Goal: Task Accomplishment & Management: Complete application form

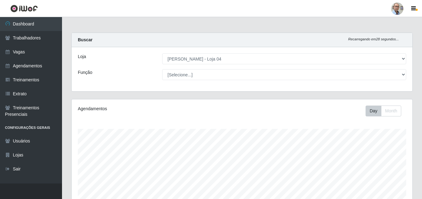
select select "251"
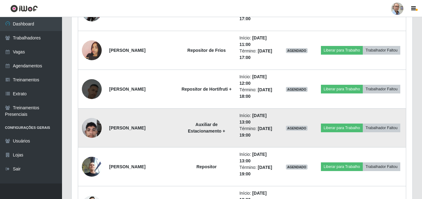
scroll to position [1614, 0]
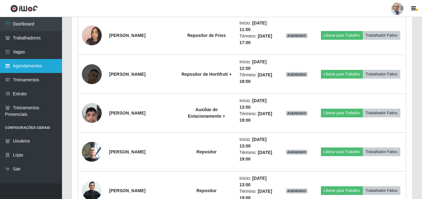
click at [27, 69] on link "Agendamentos" at bounding box center [31, 66] width 62 height 14
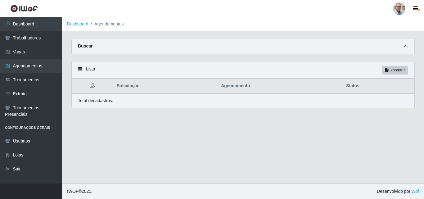
click at [408, 48] on span at bounding box center [405, 46] width 7 height 7
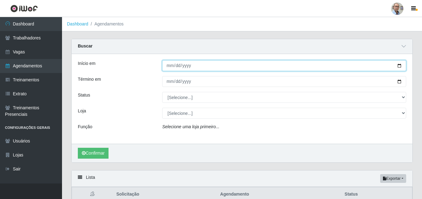
click at [401, 66] on input "Início em" at bounding box center [284, 65] width 244 height 11
type input "[DATE]"
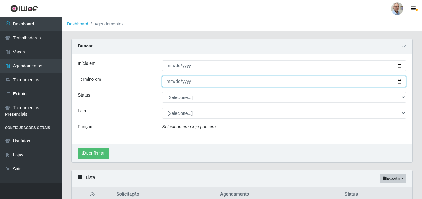
click at [401, 81] on input "Término em" at bounding box center [284, 81] width 244 height 11
type input "[DATE]"
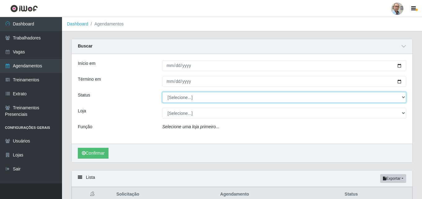
click at [176, 99] on select "[Selecione...] AGENDADO AGUARDANDO LIBERAR EM ANDAMENTO EM REVISÃO FINALIZADO C…" at bounding box center [284, 97] width 244 height 11
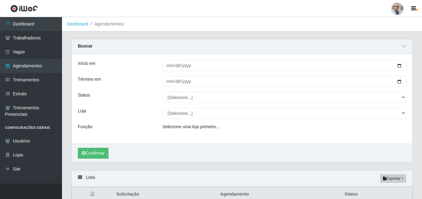
click at [150, 98] on div "Status" at bounding box center [115, 97] width 84 height 11
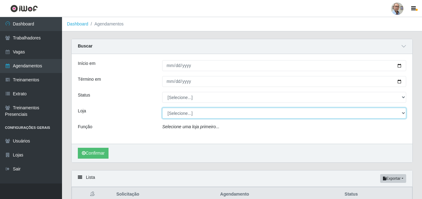
click at [187, 117] on select "[Selecione...] Mar Vermelho - Loja 04" at bounding box center [284, 113] width 244 height 11
select select "251"
click at [162, 108] on select "[Selecione...] Mar Vermelho - Loja 04" at bounding box center [284, 113] width 244 height 11
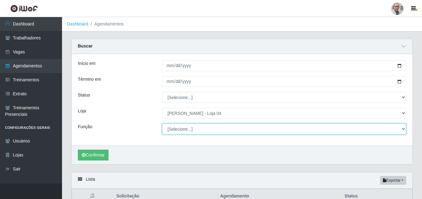
click at [182, 130] on select "[Selecione...] ASG ASG + ASG ++ Auxiliar de Depósito Auxiliar de Depósito + Aux…" at bounding box center [284, 129] width 244 height 11
select select "110"
click at [162, 124] on select "[Selecione...] ASG ASG + ASG ++ Auxiliar de Depósito Auxiliar de Depósito + Aux…" at bounding box center [284, 129] width 244 height 11
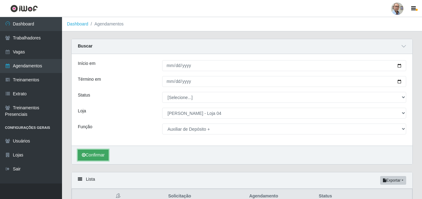
click at [96, 156] on button "Confirmar" at bounding box center [93, 155] width 31 height 11
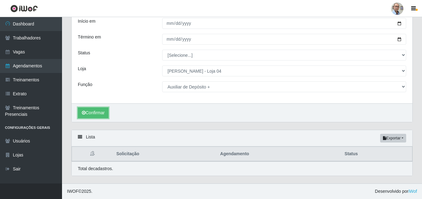
scroll to position [43, 0]
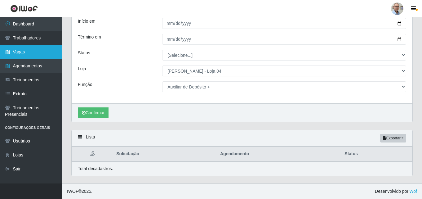
click at [33, 54] on link "Vagas" at bounding box center [31, 52] width 62 height 14
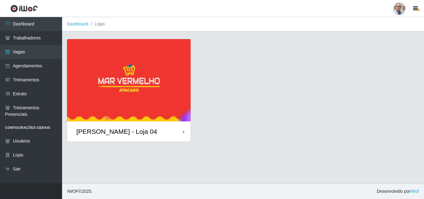
click at [131, 59] on img at bounding box center [129, 80] width 124 height 82
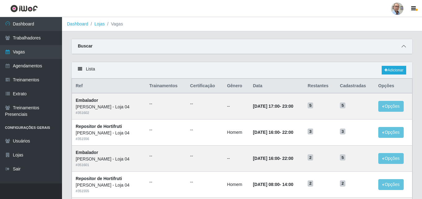
click at [405, 47] on icon at bounding box center [404, 46] width 4 height 4
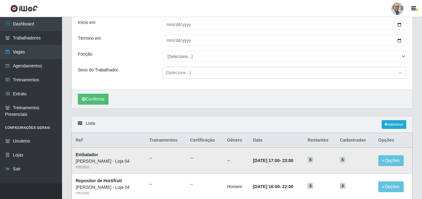
scroll to position [31, 0]
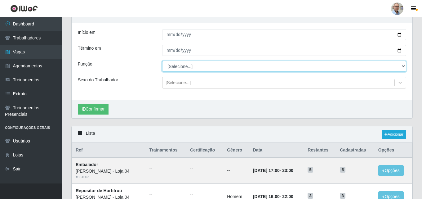
click at [239, 67] on select "[Selecione...] ASG ASG + ASG ++ Auxiliar de Depósito Auxiliar de Depósito + Aux…" at bounding box center [284, 66] width 244 height 11
select select "110"
click at [162, 61] on select "[Selecione...] ASG ASG + ASG ++ Auxiliar de Depósito Auxiliar de Depósito + Aux…" at bounding box center [284, 66] width 244 height 11
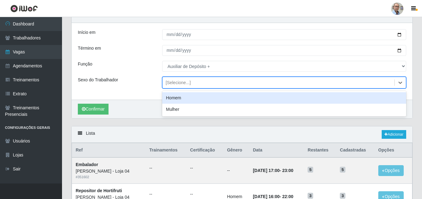
click at [188, 82] on div "[Selecione...]" at bounding box center [178, 82] width 25 height 7
click at [99, 110] on button "Confirmar" at bounding box center [93, 109] width 31 height 11
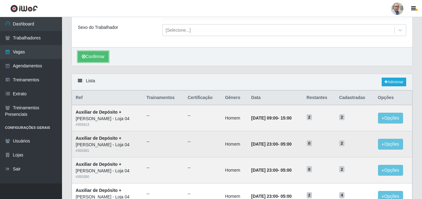
scroll to position [93, 0]
